Goal: Task Accomplishment & Management: Use online tool/utility

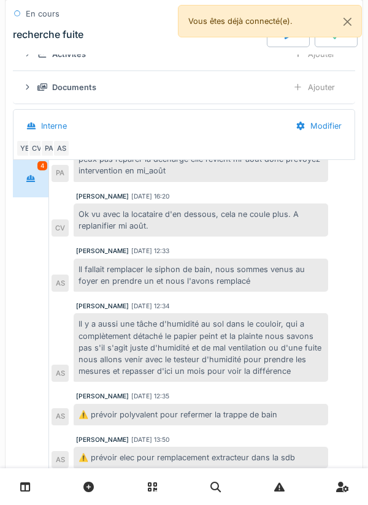
scroll to position [1207, 0]
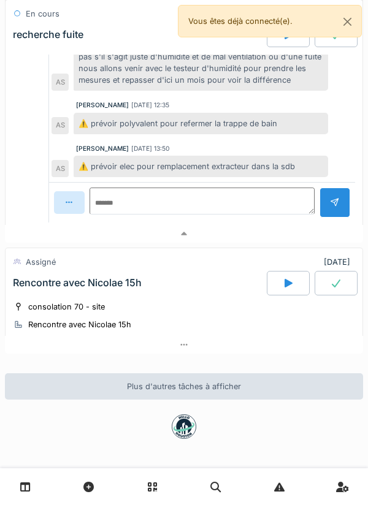
click at [257, 240] on div at bounding box center [184, 234] width 358 height 18
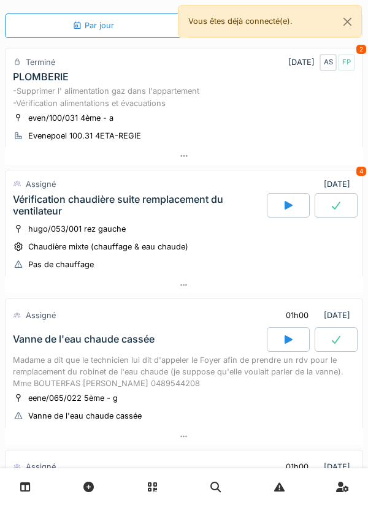
scroll to position [2, 0]
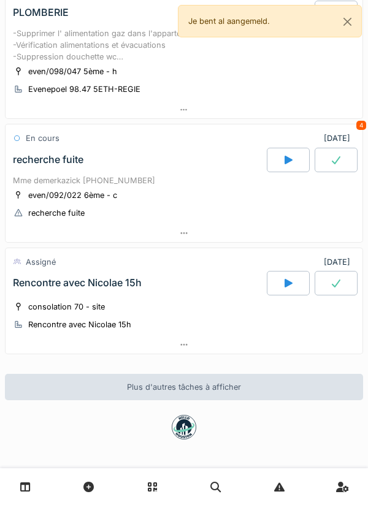
scroll to position [842, 0]
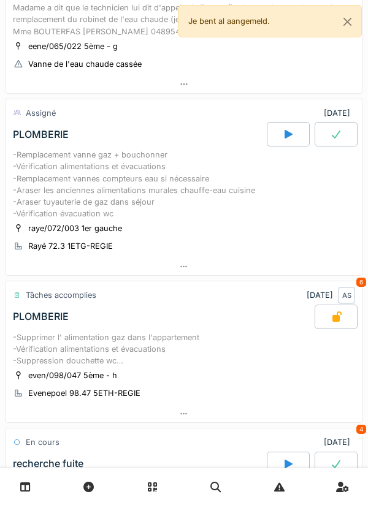
click at [300, 258] on div "-Remplacement vanne gaz + bouchonner -Vérification alimentations et évacuations…" at bounding box center [184, 202] width 358 height 112
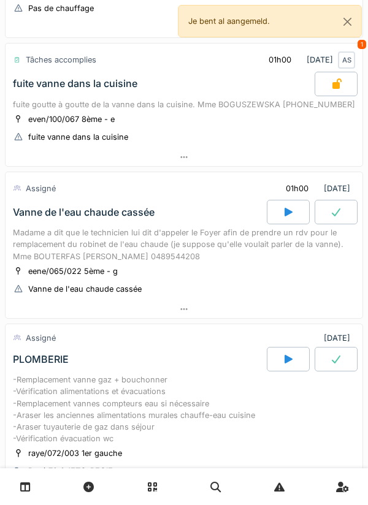
click at [299, 216] on div at bounding box center [288, 212] width 43 height 25
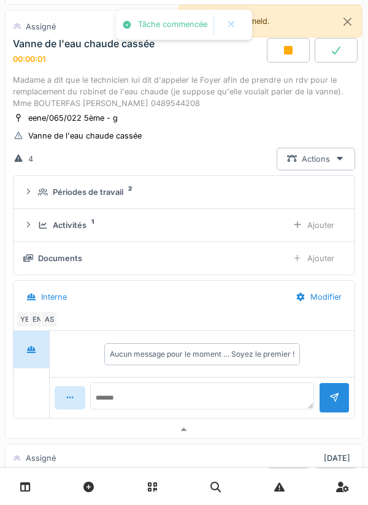
scroll to position [464, 0]
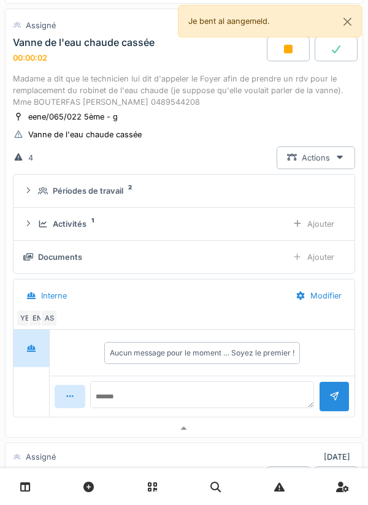
click at [254, 230] on div "Activités 1" at bounding box center [157, 224] width 239 height 12
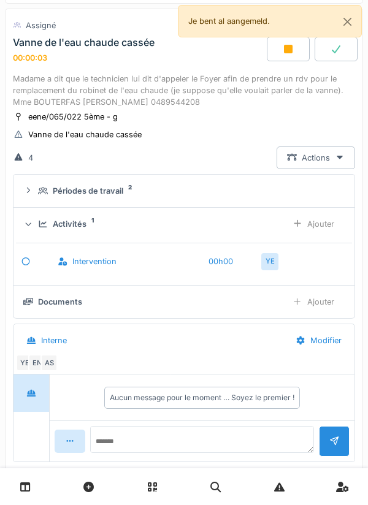
click at [269, 230] on div "Activités 1" at bounding box center [157, 224] width 239 height 12
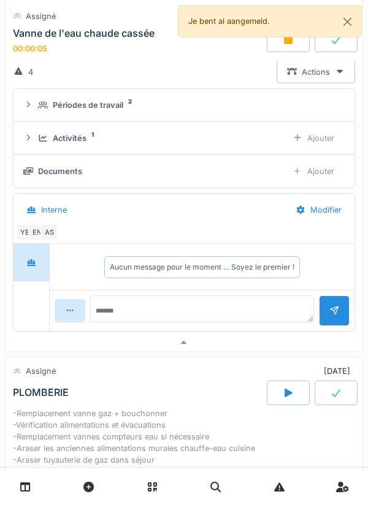
scroll to position [585, 0]
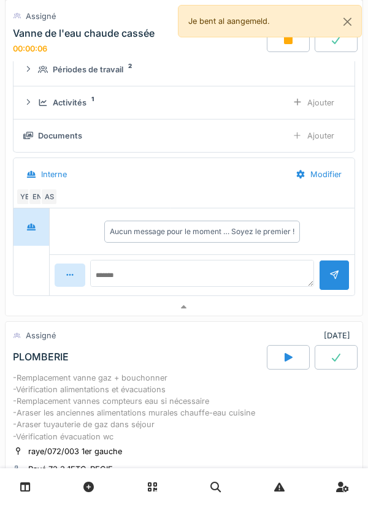
click at [267, 316] on div at bounding box center [184, 307] width 357 height 18
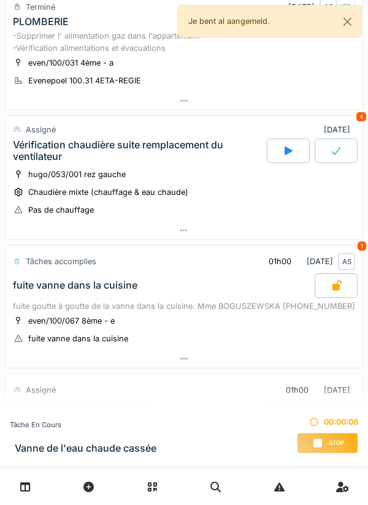
scroll to position [0, 0]
